Goal: Task Accomplishment & Management: Use online tool/utility

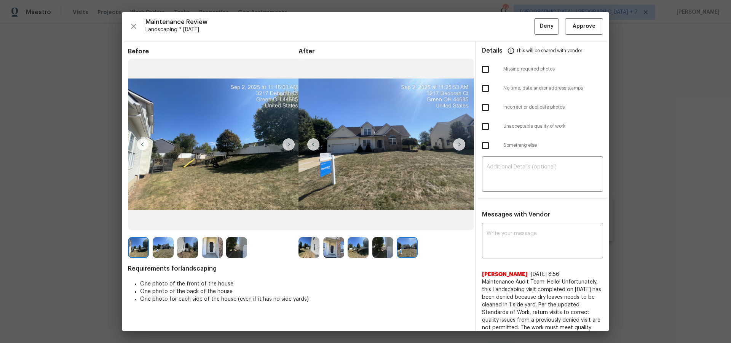
scroll to position [0, 0]
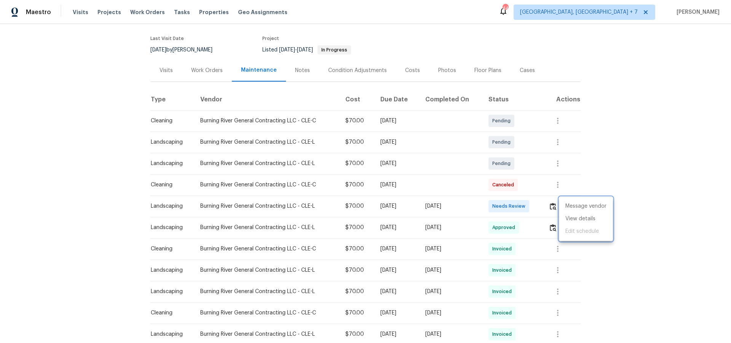
drag, startPoint x: 222, startPoint y: 70, endPoint x: 217, endPoint y: 70, distance: 4.6
click at [222, 70] on div at bounding box center [365, 171] width 731 height 343
click at [217, 70] on div "Work Orders" at bounding box center [207, 71] width 32 height 8
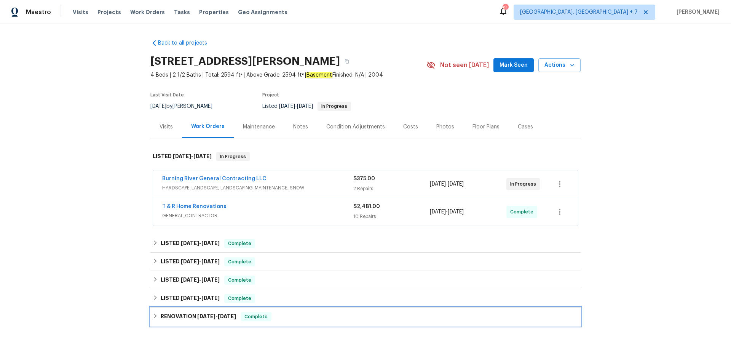
click at [203, 318] on span "[DATE]" at bounding box center [206, 315] width 18 height 5
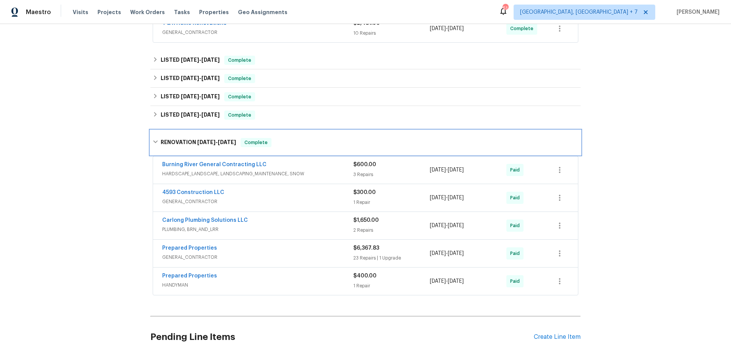
scroll to position [184, 0]
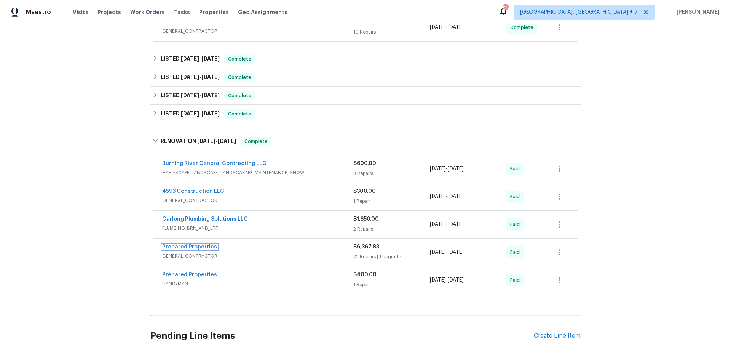
click at [193, 245] on link "Prepared Properties" at bounding box center [189, 246] width 55 height 5
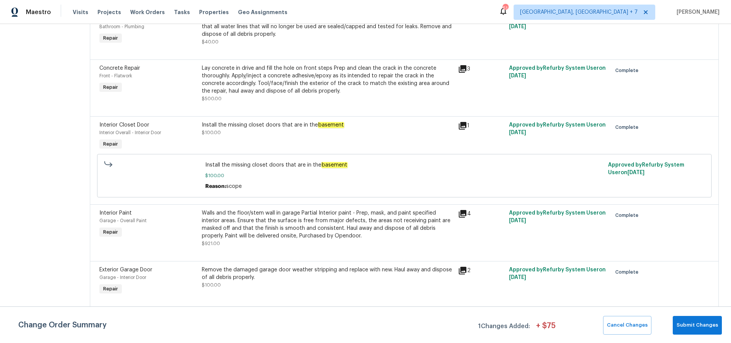
scroll to position [1208, 0]
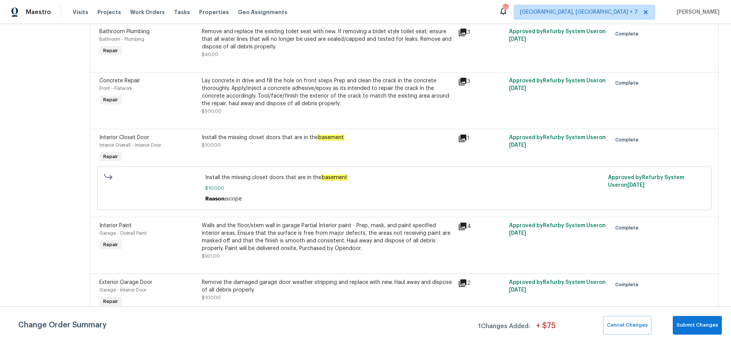
click at [466, 85] on icon at bounding box center [463, 82] width 8 height 8
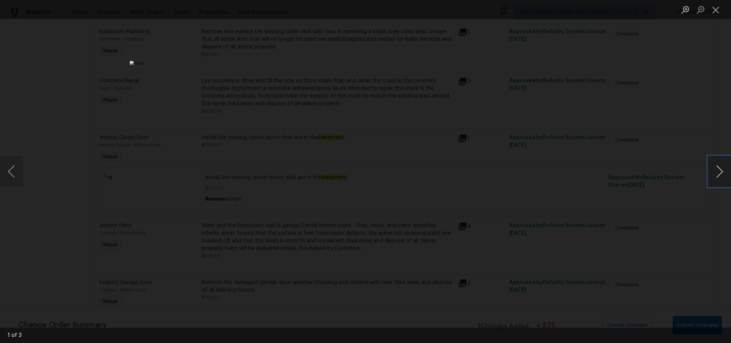
click at [725, 174] on button "Next image" at bounding box center [719, 171] width 23 height 30
